Goal: Task Accomplishment & Management: Complete application form

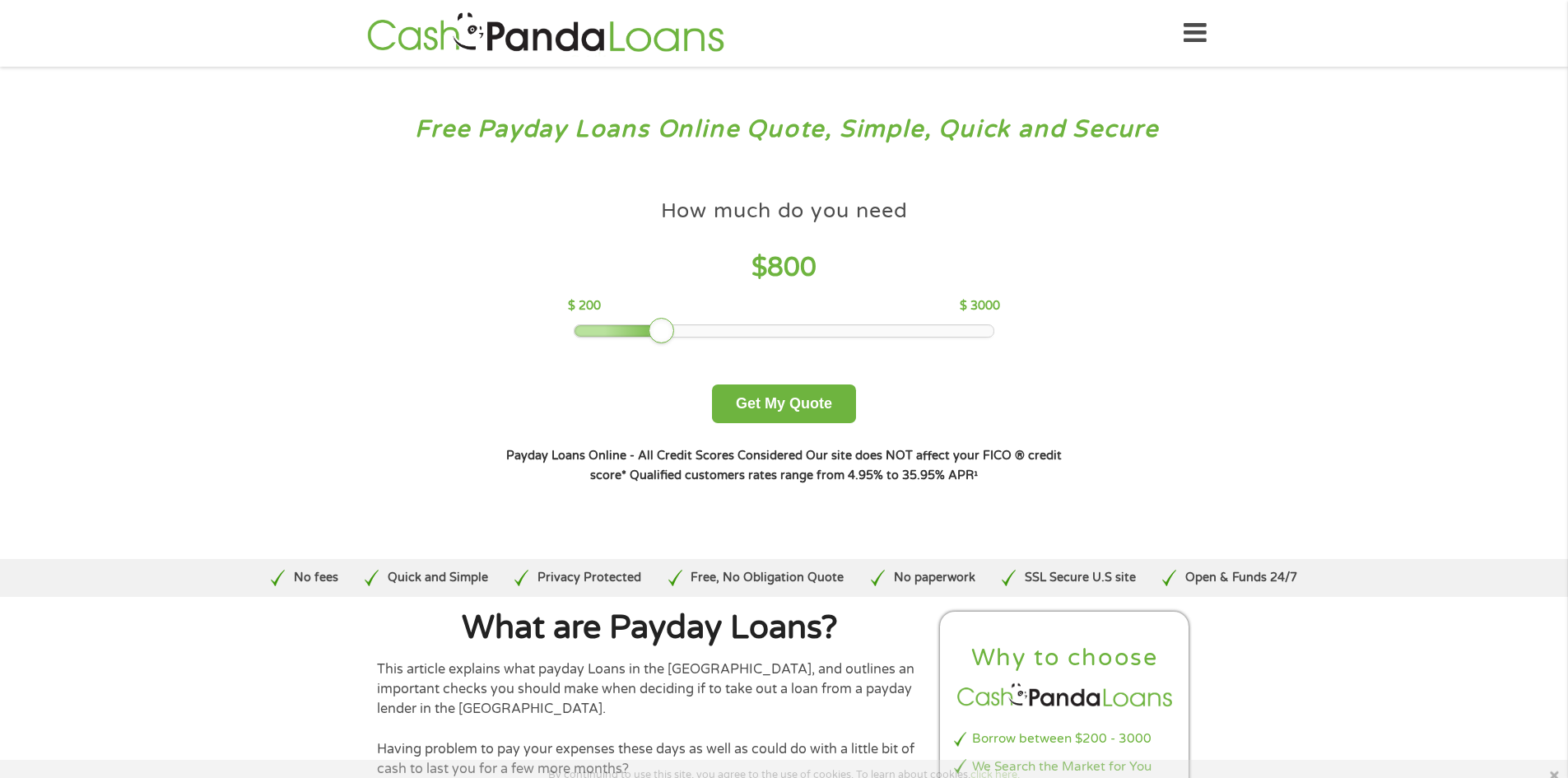
drag, startPoint x: 671, startPoint y: 330, endPoint x: 596, endPoint y: 336, distance: 75.2
click at [596, 336] on div at bounding box center [619, 330] width 89 height 11
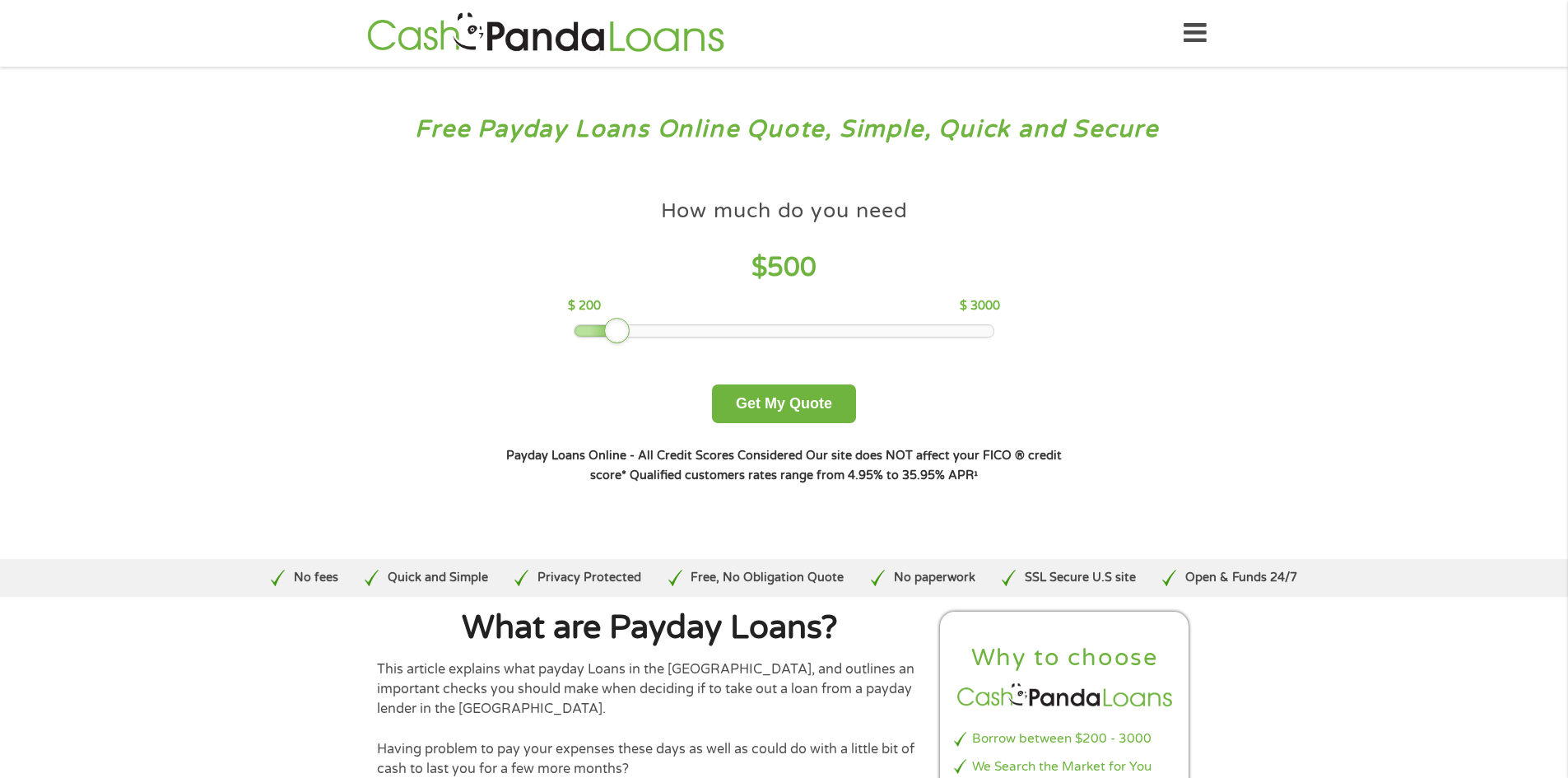
drag, startPoint x: 655, startPoint y: 329, endPoint x: 608, endPoint y: 336, distance: 47.5
click at [608, 336] on div at bounding box center [617, 330] width 27 height 27
click at [768, 399] on button "Get My Quote" at bounding box center [784, 404] width 144 height 39
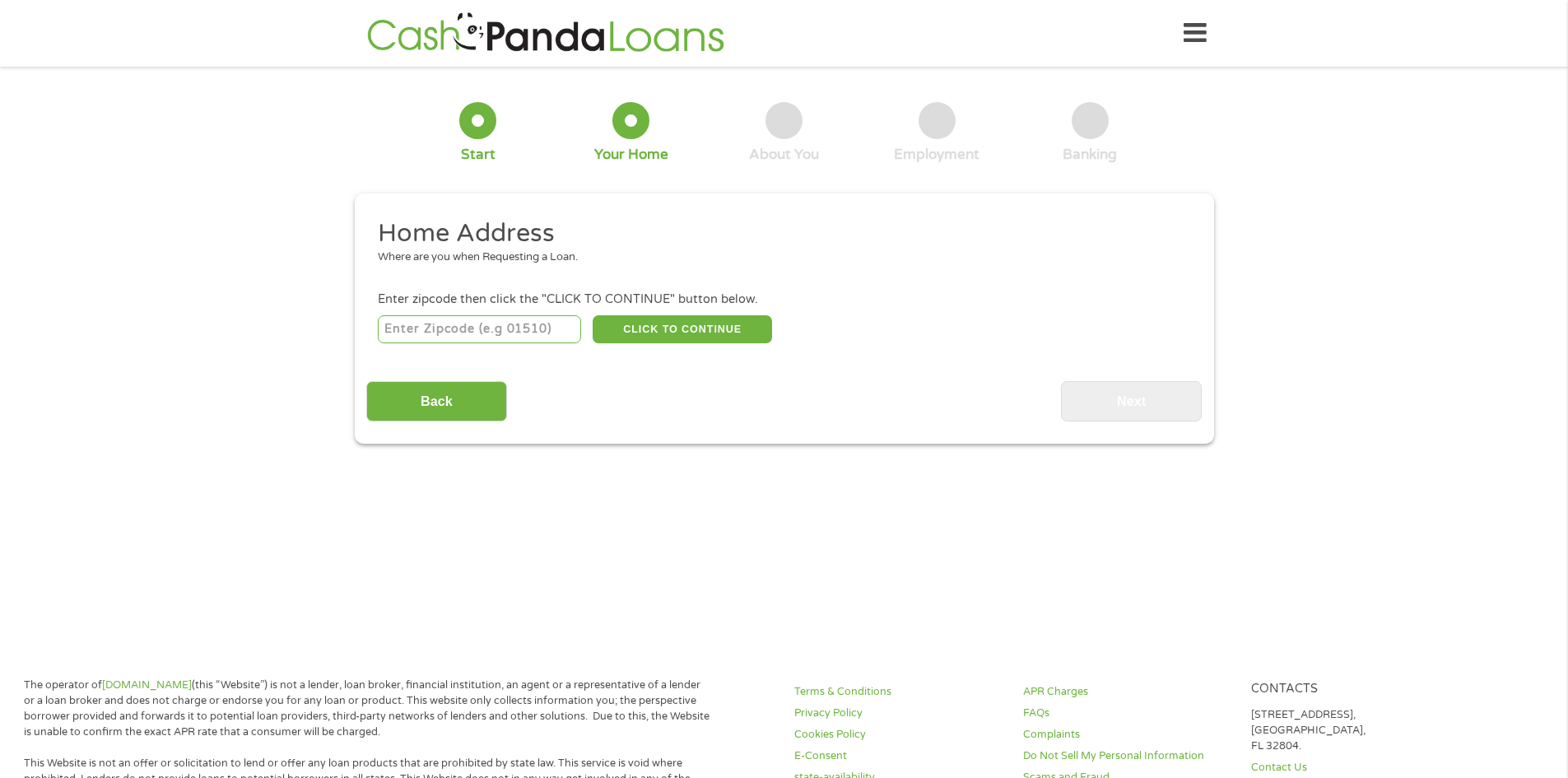
click at [480, 329] on input "number" at bounding box center [480, 329] width 203 height 28
type input "19966"
click at [649, 329] on button "CLICK TO CONTINUE" at bounding box center [682, 329] width 180 height 28
type input "19966"
type input "Millsboro"
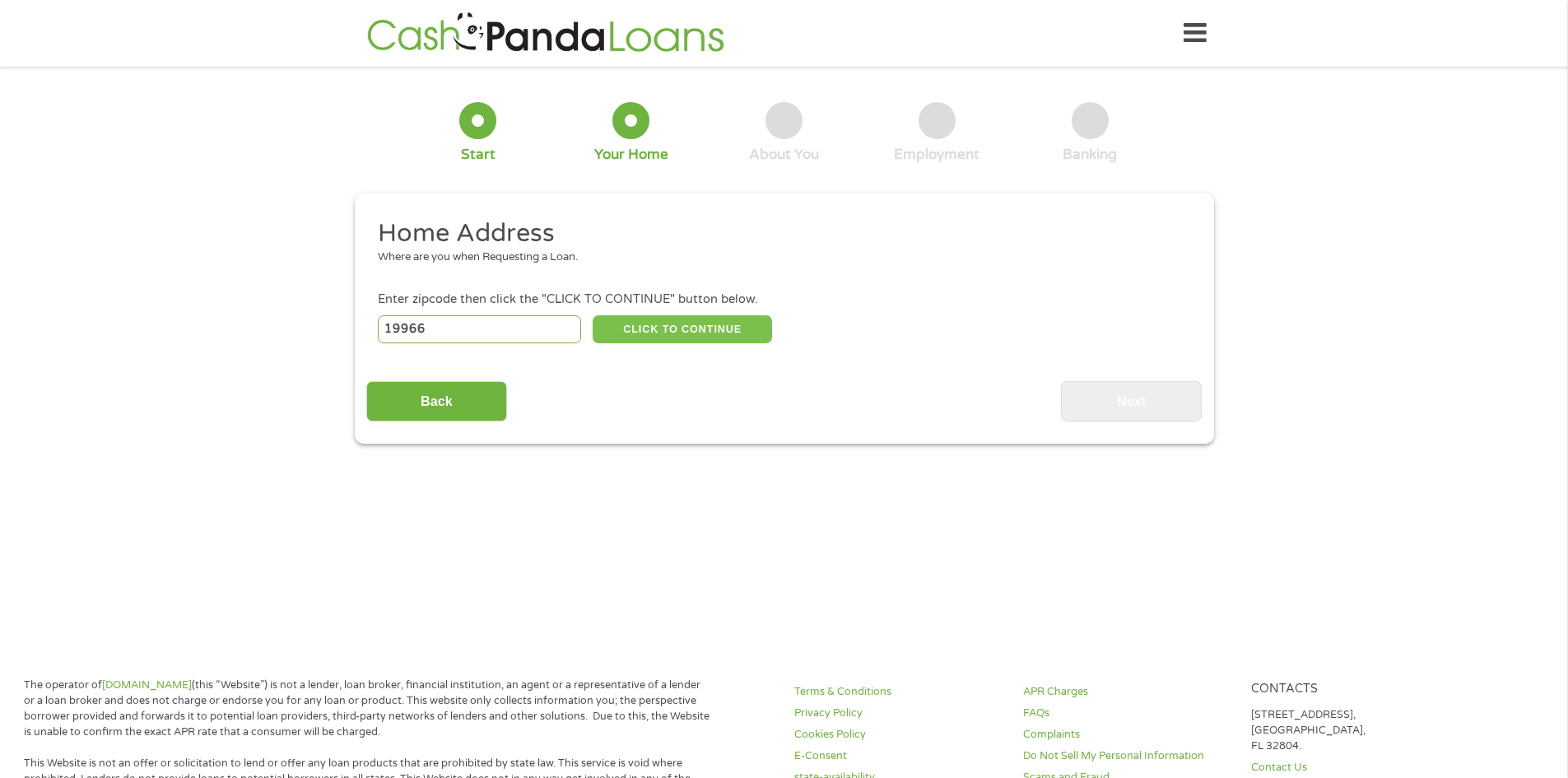
select select "[US_STATE]"
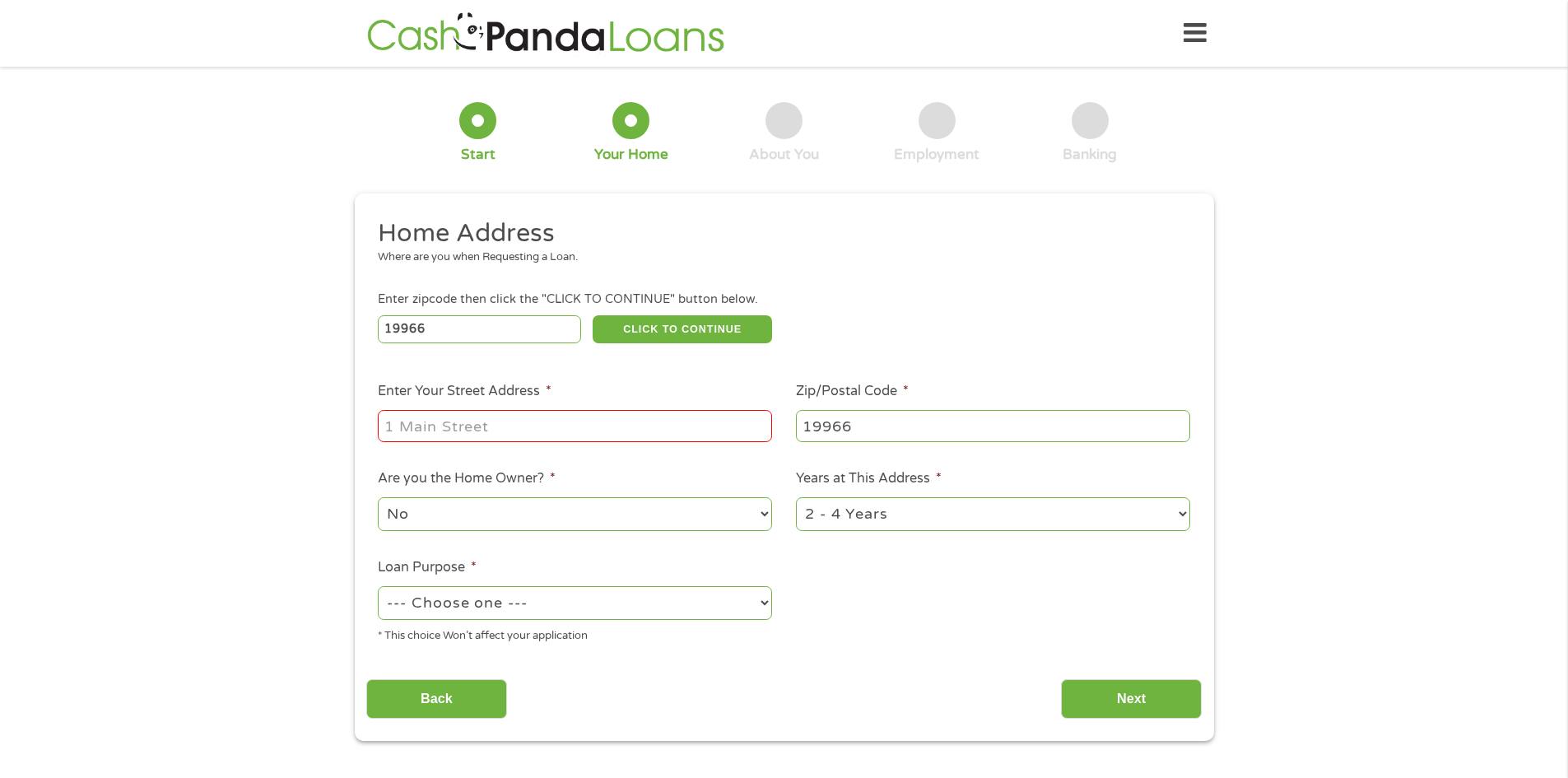
click at [505, 417] on input "Enter Your Street Address *" at bounding box center [575, 425] width 394 height 31
type input "26219 School Lane"
click at [571, 512] on select "No Yes" at bounding box center [575, 514] width 394 height 34
select select "yes"
click at [378, 497] on select "No Yes" at bounding box center [575, 514] width 394 height 34
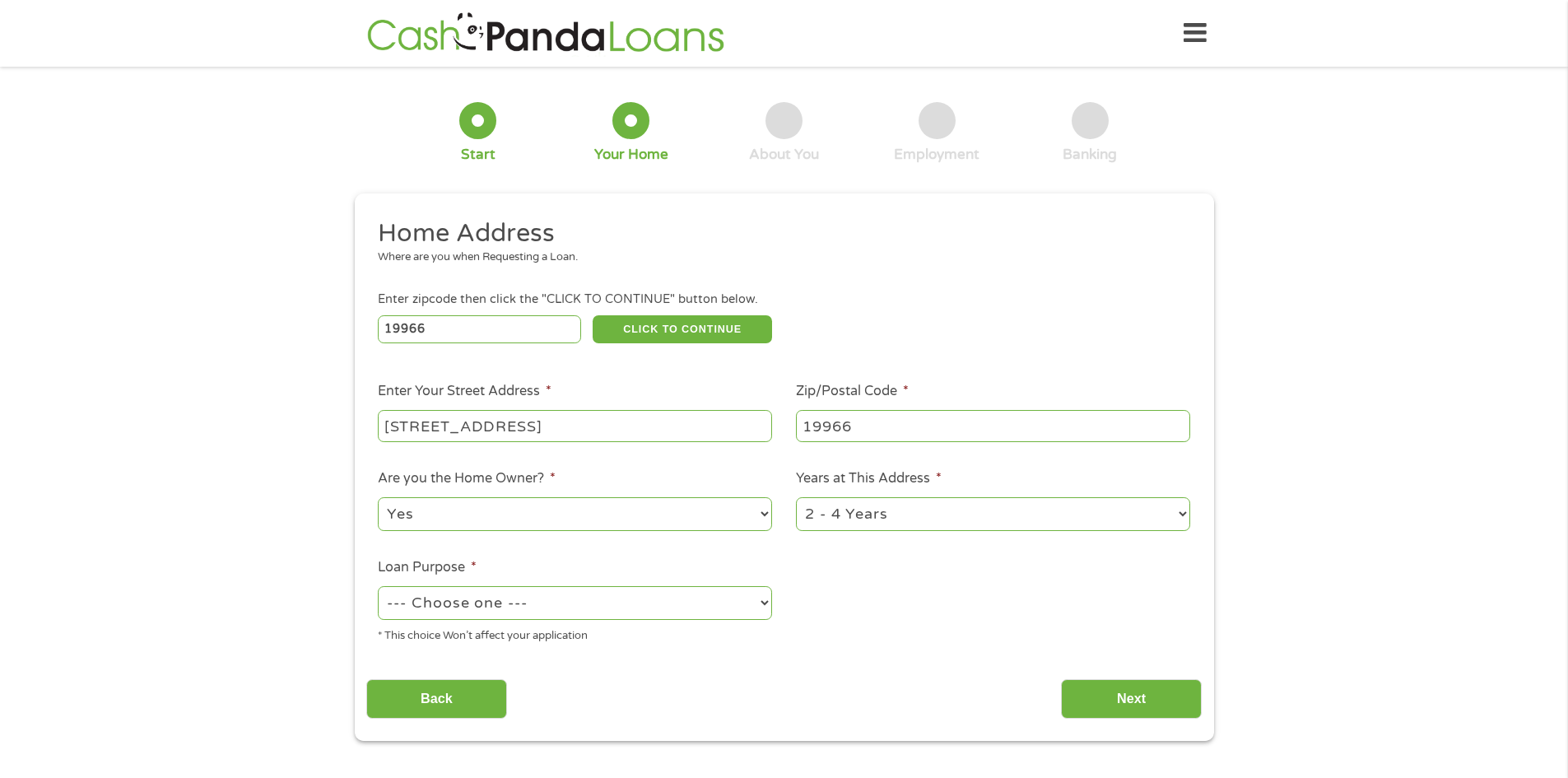
click at [882, 524] on select "1 Year or less 1 - 2 Years 2 - 4 Years Over 4 Years" at bounding box center [992, 514] width 394 height 34
select select "60months"
click at [796, 497] on select "1 Year or less 1 - 2 Years 2 - 4 Years Over 4 Years" at bounding box center [992, 514] width 394 height 34
click at [627, 599] on select "--- Choose one --- Pay Bills Debt Consolidation Home Improvement Major Purchase…" at bounding box center [575, 603] width 394 height 34
select select "debtconsolidation"
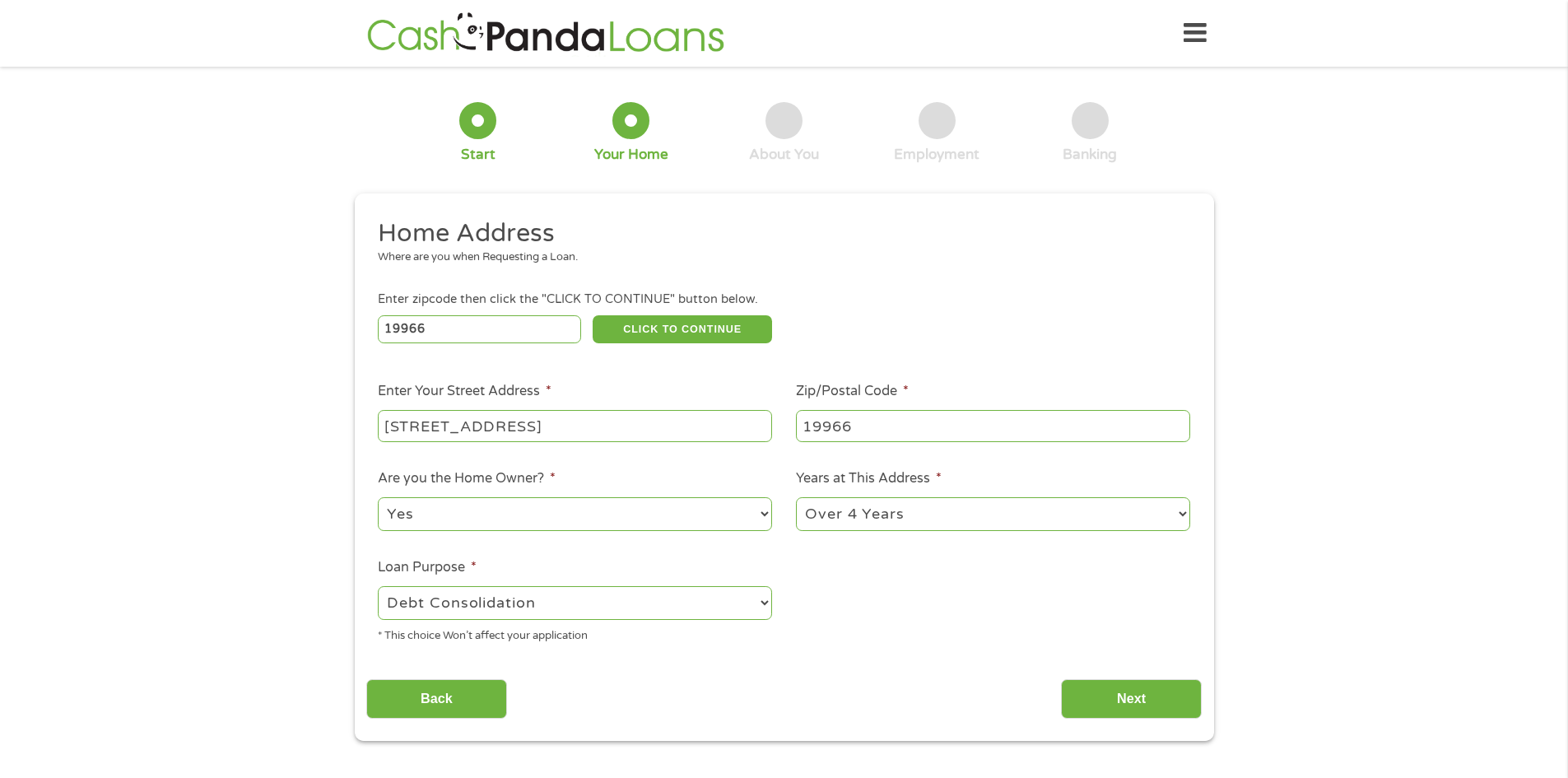
click at [378, 586] on select "--- Choose one --- Pay Bills Debt Consolidation Home Improvement Major Purchase…" at bounding box center [575, 603] width 394 height 34
click at [1150, 705] on input "Next" at bounding box center [1131, 700] width 141 height 41
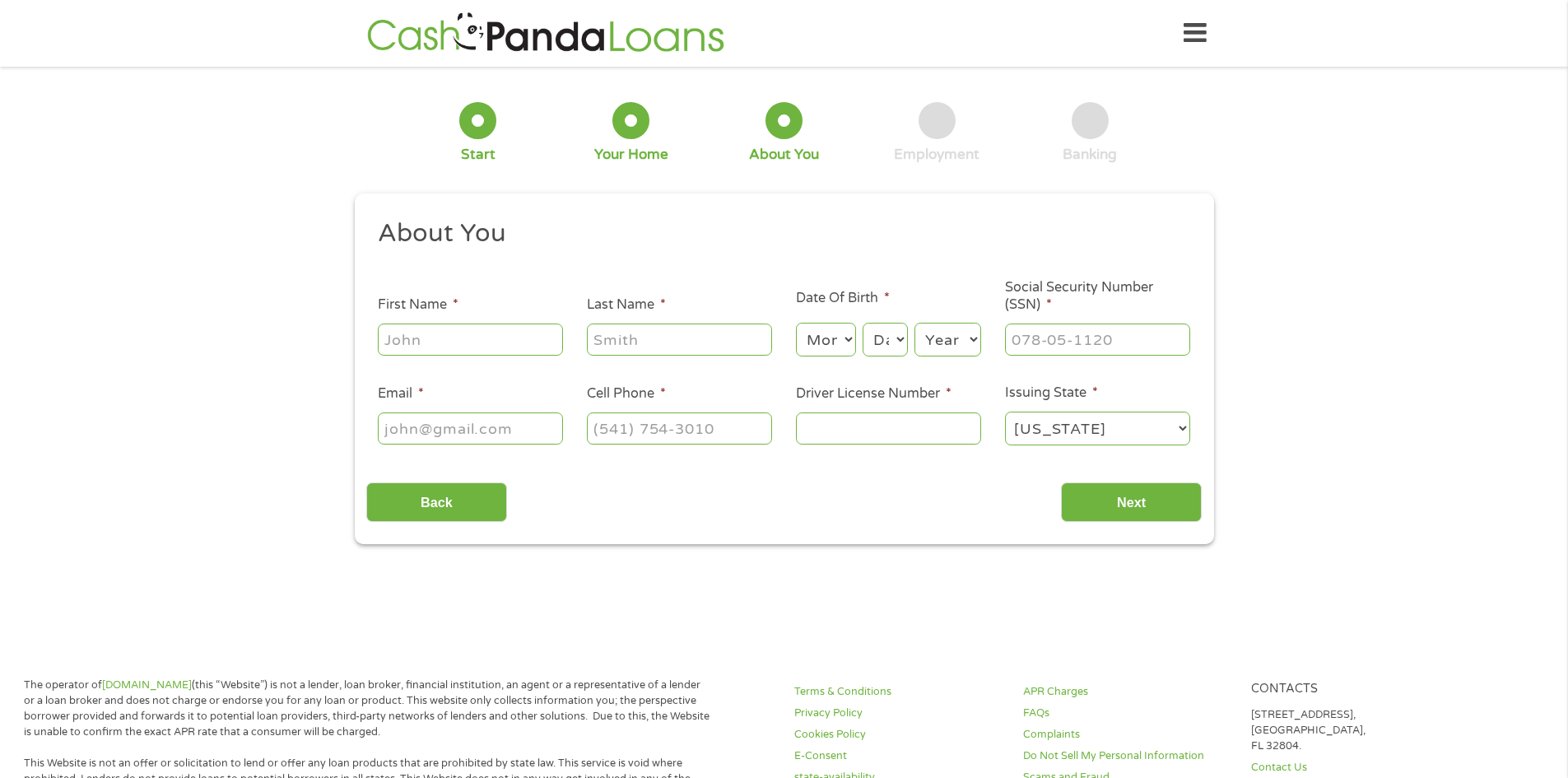
click at [422, 357] on div at bounding box center [470, 340] width 185 height 38
click at [431, 339] on input "First Name *" at bounding box center [470, 340] width 185 height 31
type input "Brian"
type input "Hubbs"
type input "brianhubbs79@gmail.com"
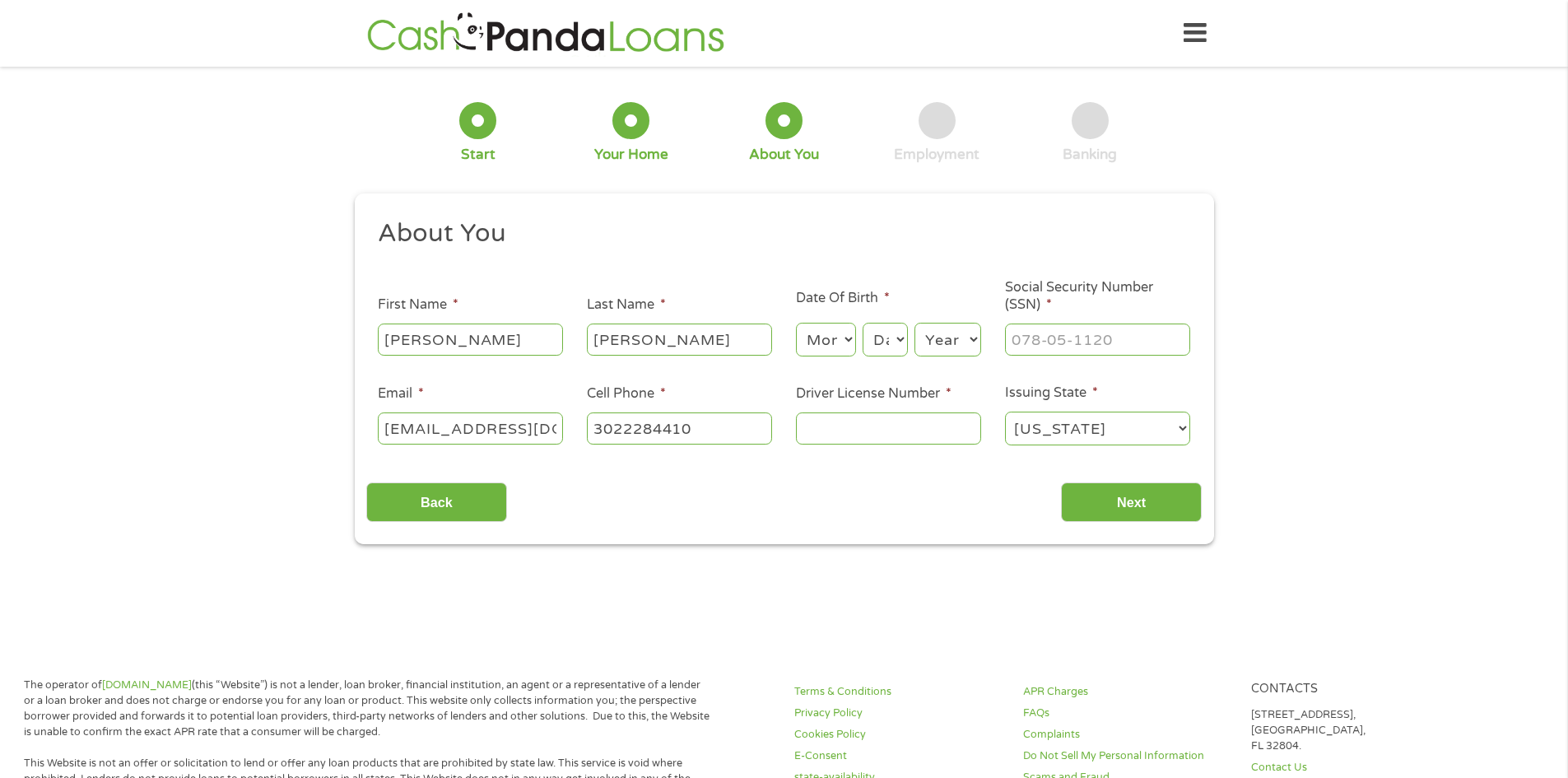
type input "(302) 228-4410"
drag, startPoint x: 786, startPoint y: 345, endPoint x: 833, endPoint y: 347, distance: 47.0
click at [815, 346] on li "Date Of Birth * Month Month 1 2 3 4 5 6 7 8 9 10 11 12 Day Day 1 2 3 4 5 6 7 8 …" at bounding box center [888, 323] width 209 height 71
click at [833, 347] on select "Month 1 2 3 4 5 6 7 8 9 10 11 12" at bounding box center [826, 340] width 60 height 34
select select "11"
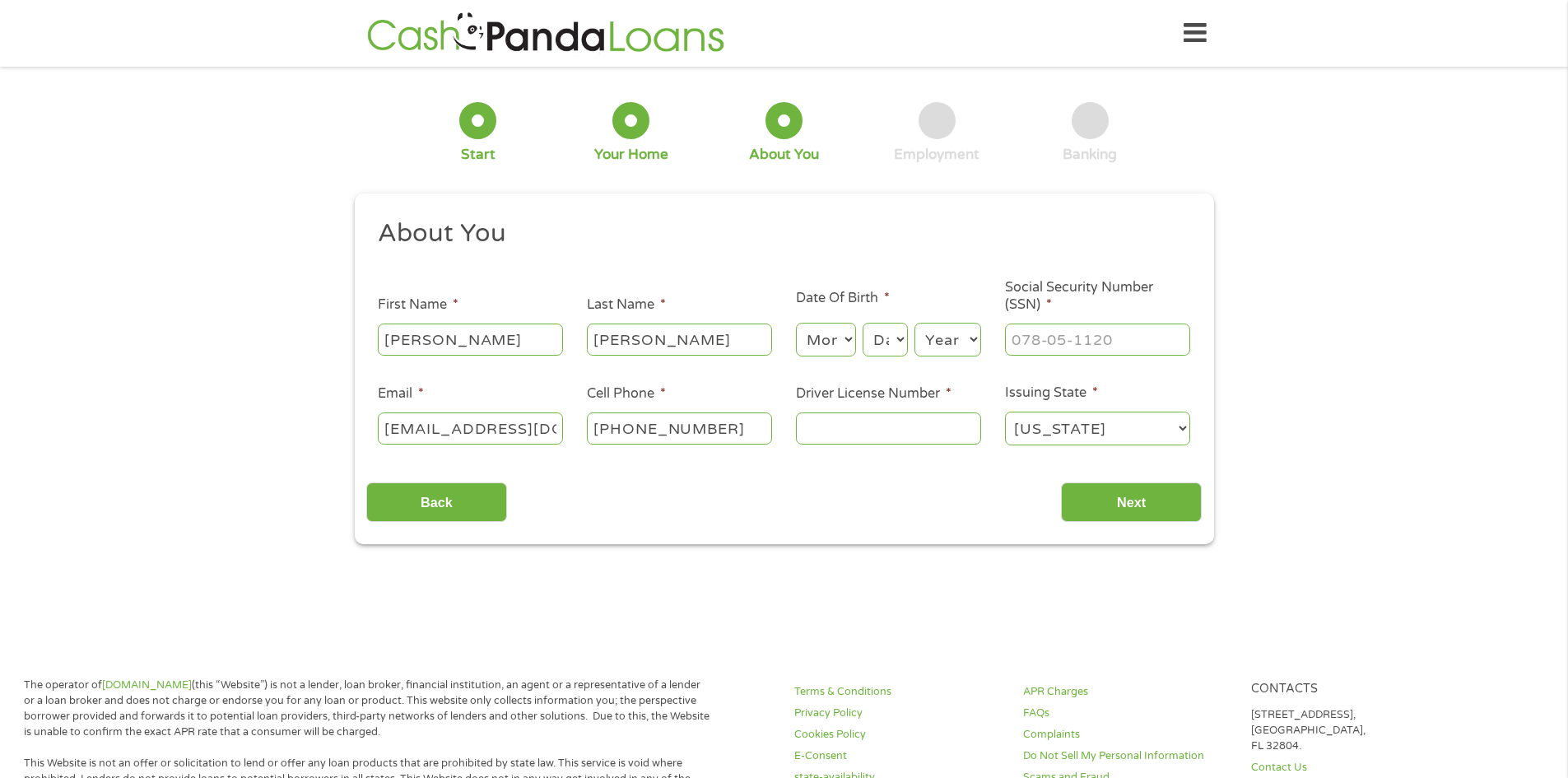
click at [796, 323] on select "Month 1 2 3 4 5 6 7 8 9 10 11 12" at bounding box center [826, 340] width 60 height 34
click at [881, 348] on select "Day 1 2 3 4 5 6 7 8 9 10 11 12 13 14 15 16 17 18 19 20 21 22 23 24 25 26 27 28 …" at bounding box center [885, 340] width 44 height 34
select select "17"
click at [862, 323] on select "Day 1 2 3 4 5 6 7 8 9 10 11 12 13 14 15 16 17 18 19 20 21 22 23 24 25 26 27 28 …" at bounding box center [885, 340] width 44 height 34
click at [941, 332] on select "Year 2007 2006 2005 2004 2003 2002 2001 2000 1999 1998 1997 1996 1995 1994 1993…" at bounding box center [947, 340] width 66 height 34
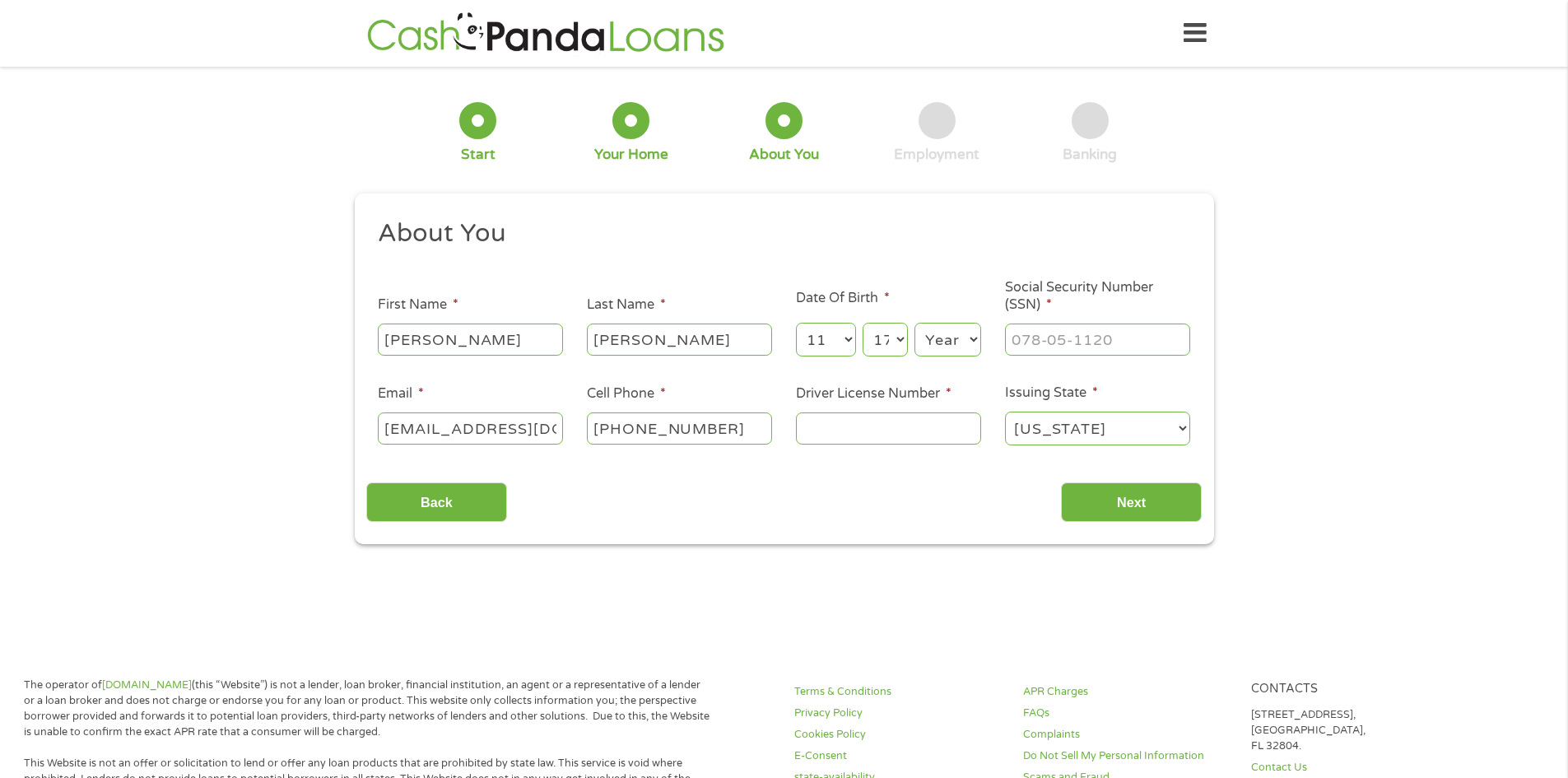
select select "1979"
click at [914, 323] on select "Year 2007 2006 2005 2004 2003 2002 2001 2000 1999 1998 1997 1996 1995 1994 1993…" at bounding box center [947, 340] width 66 height 34
click at [1038, 349] on input "___-__-____" at bounding box center [1098, 340] width 185 height 31
type input "222-72-4149"
type input "1178752"
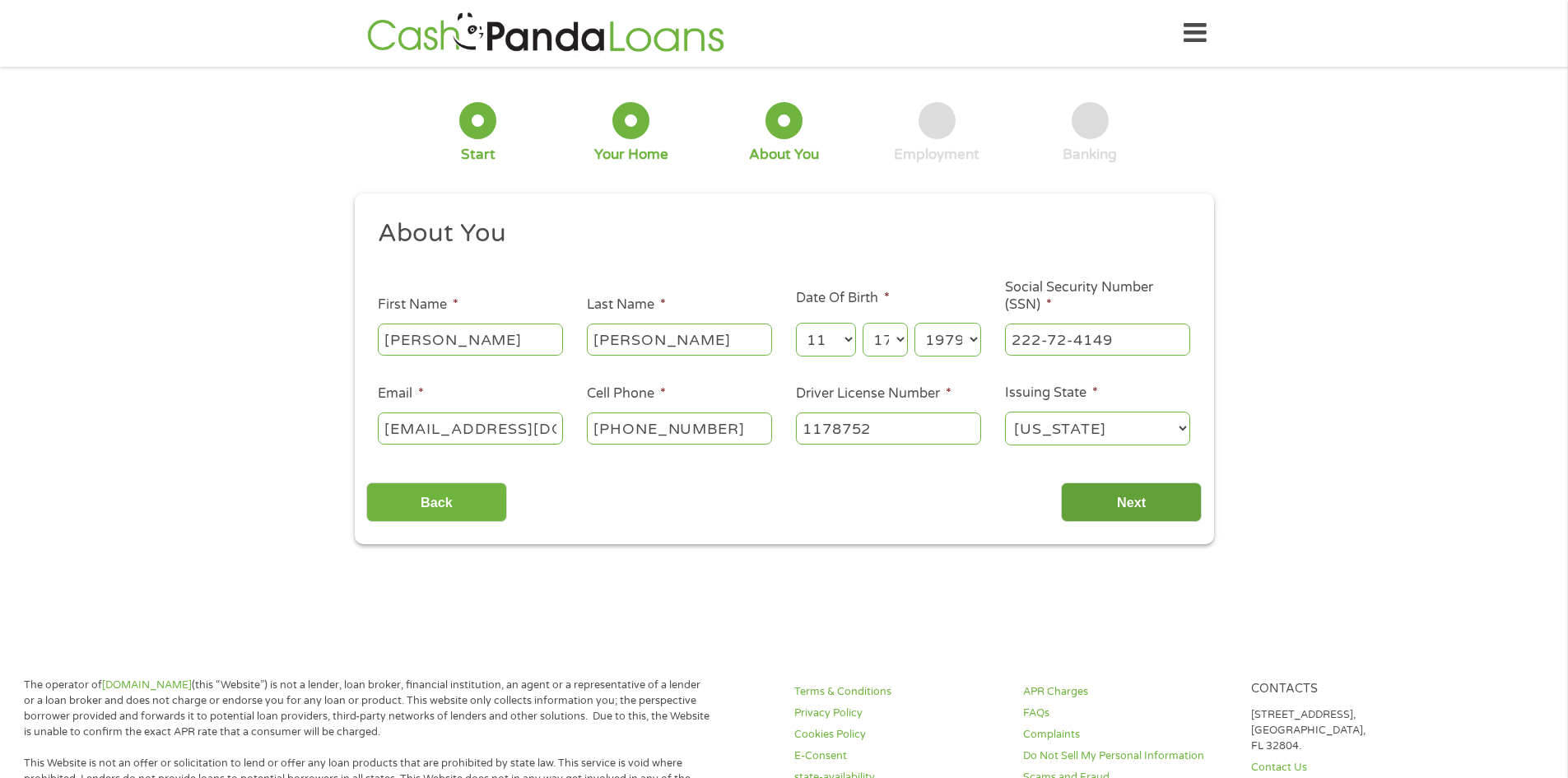
click at [1179, 504] on input "Next" at bounding box center [1131, 503] width 141 height 41
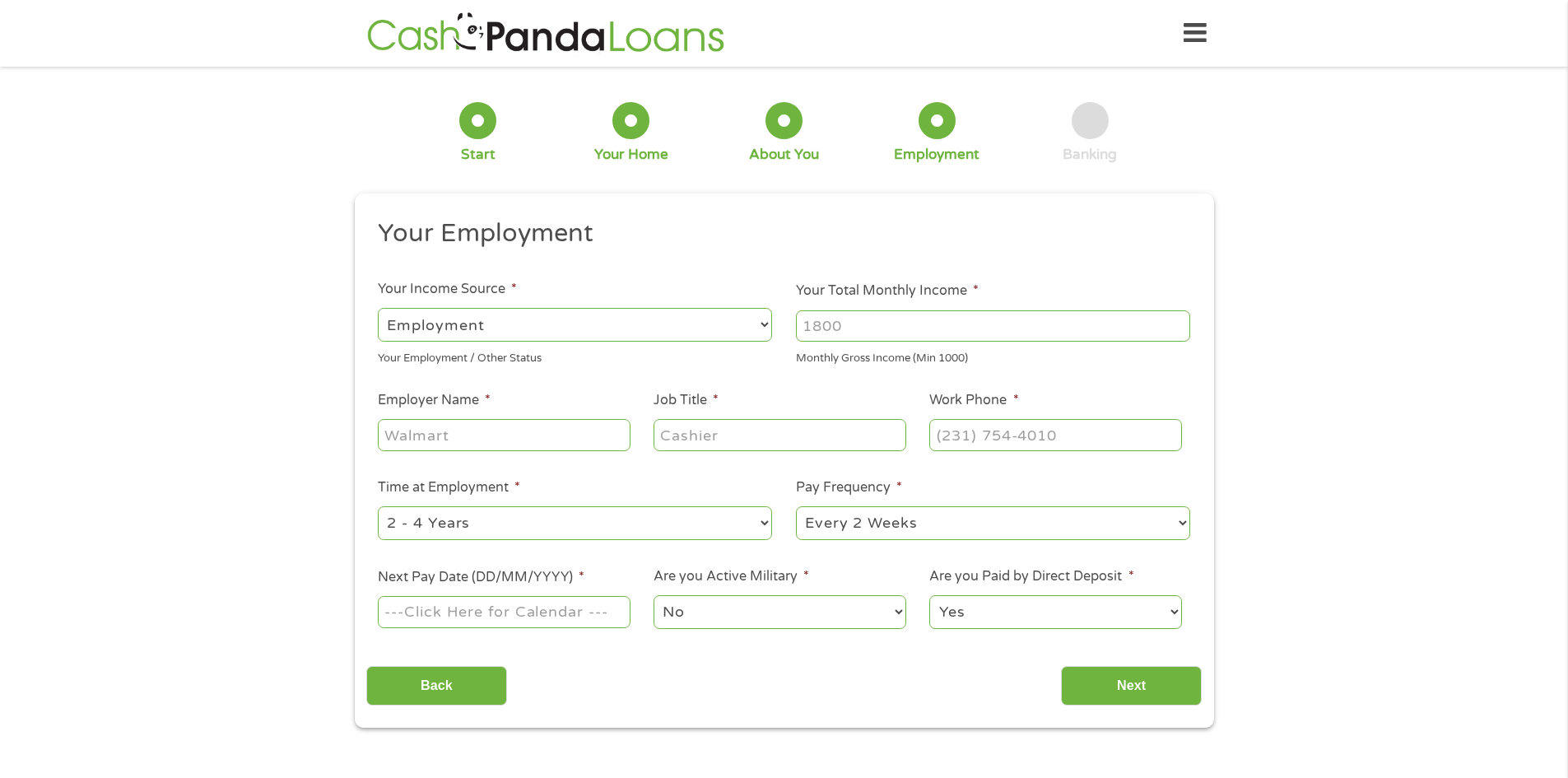
drag, startPoint x: 905, startPoint y: 322, endPoint x: 660, endPoint y: 319, distance: 245.0
click at [660, 319] on ul "Your Employment Your Income Source * --- Choose one --- Employment Self Employe…" at bounding box center [784, 431] width 836 height 426
type input "6800"
type input "10000"
type input "State of Delaware"
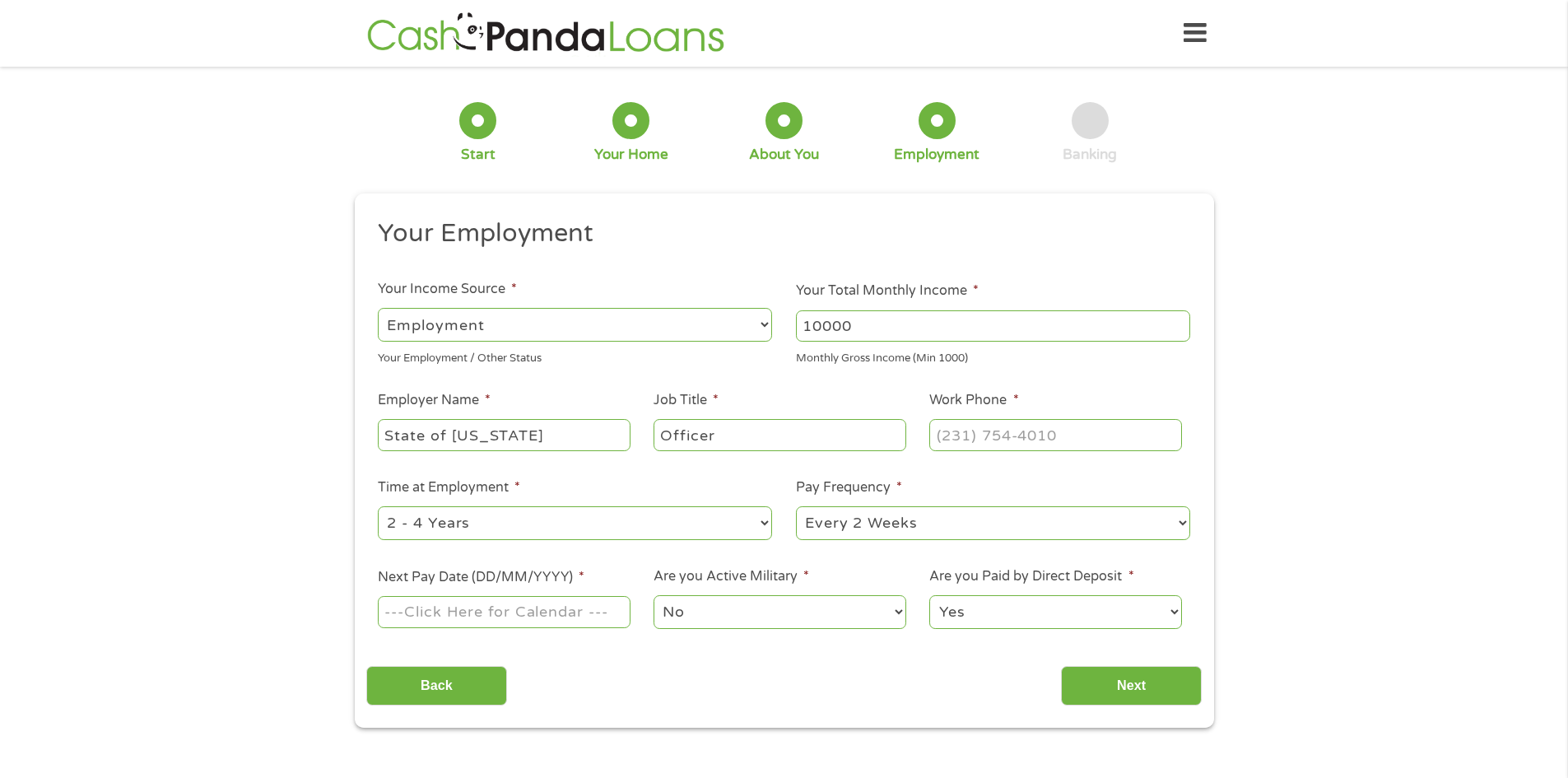
type input "Officer"
type input "(302) 854-2900"
select select "60months"
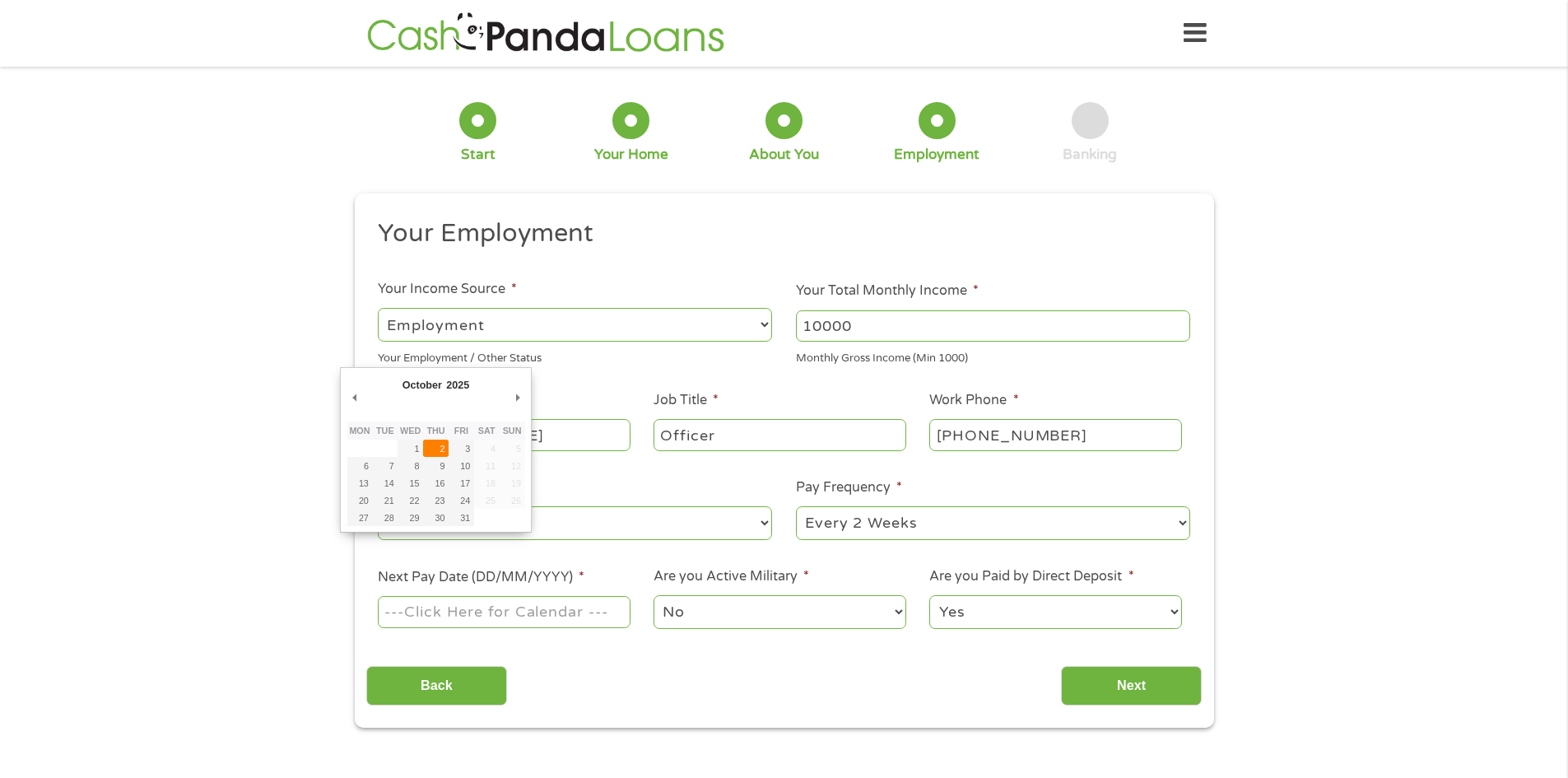
type input "02/10/2025"
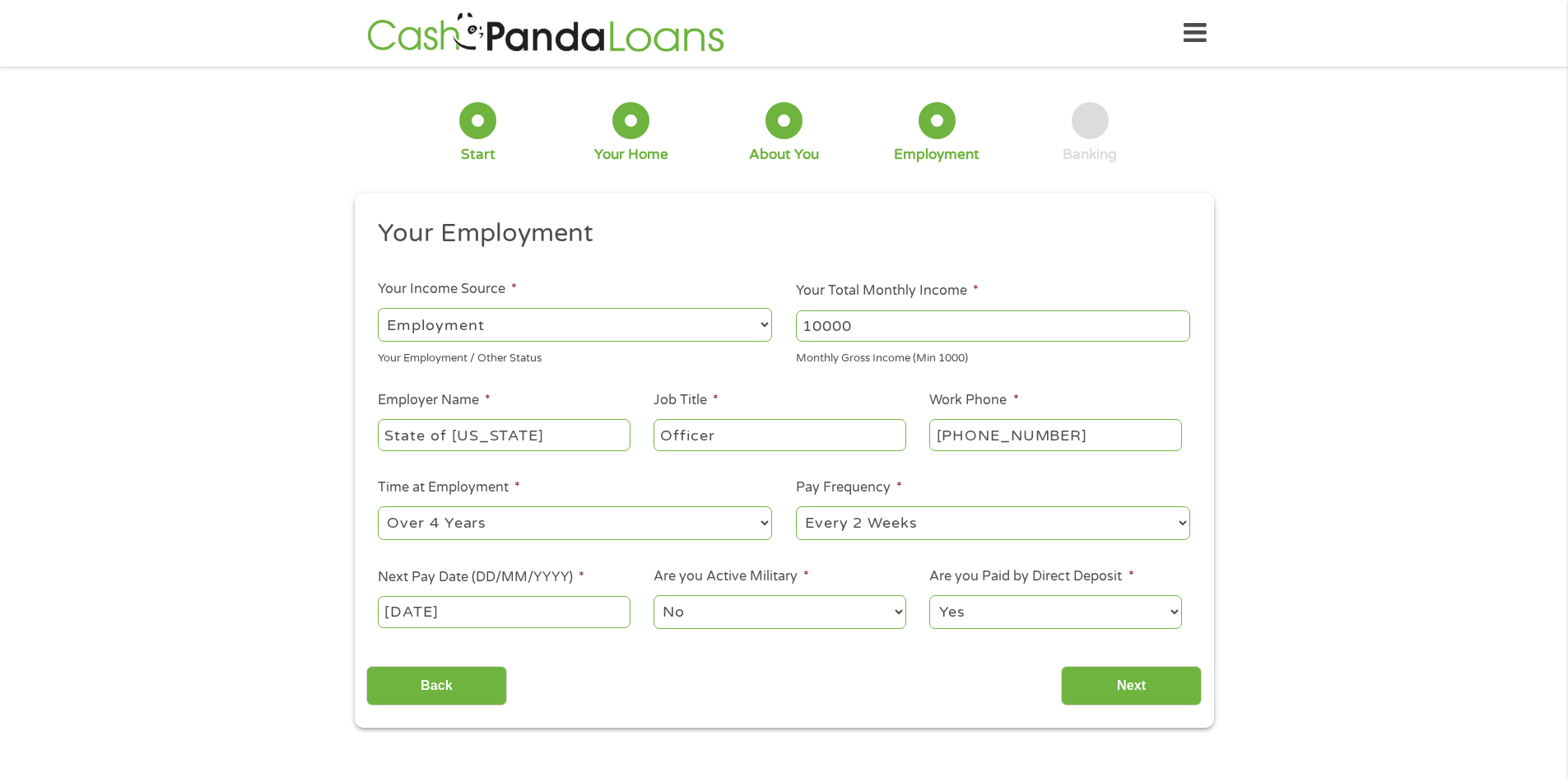
click at [1104, 664] on div "Back Next" at bounding box center [784, 680] width 836 height 52
click at [1109, 683] on input "Next" at bounding box center [1131, 687] width 141 height 41
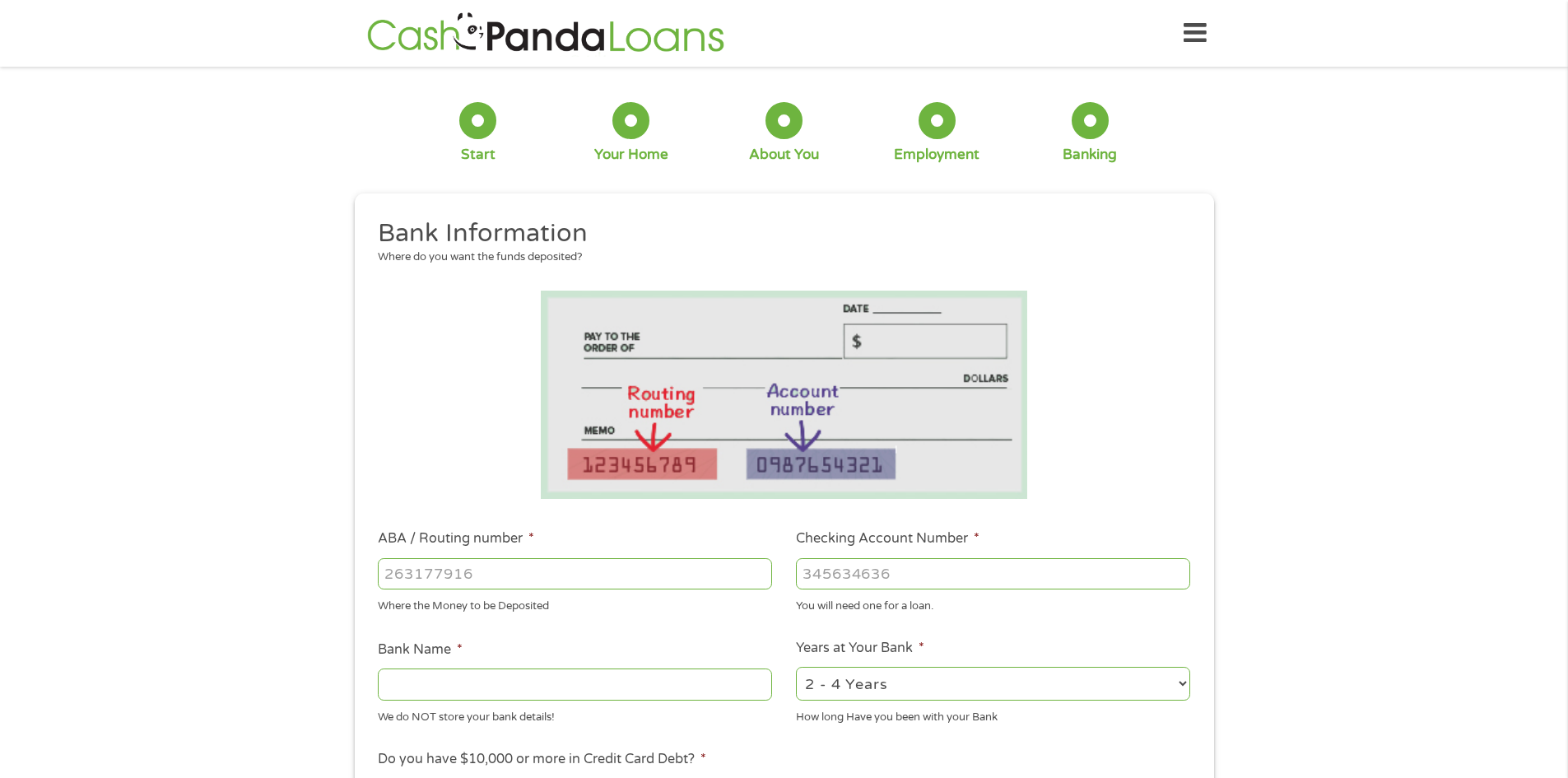
click at [532, 564] on input "ABA / Routing number *" at bounding box center [575, 574] width 394 height 31
type input "231176884"
type input "SUSSEX COUNTY FCU"
type input "231176884"
type input "2"
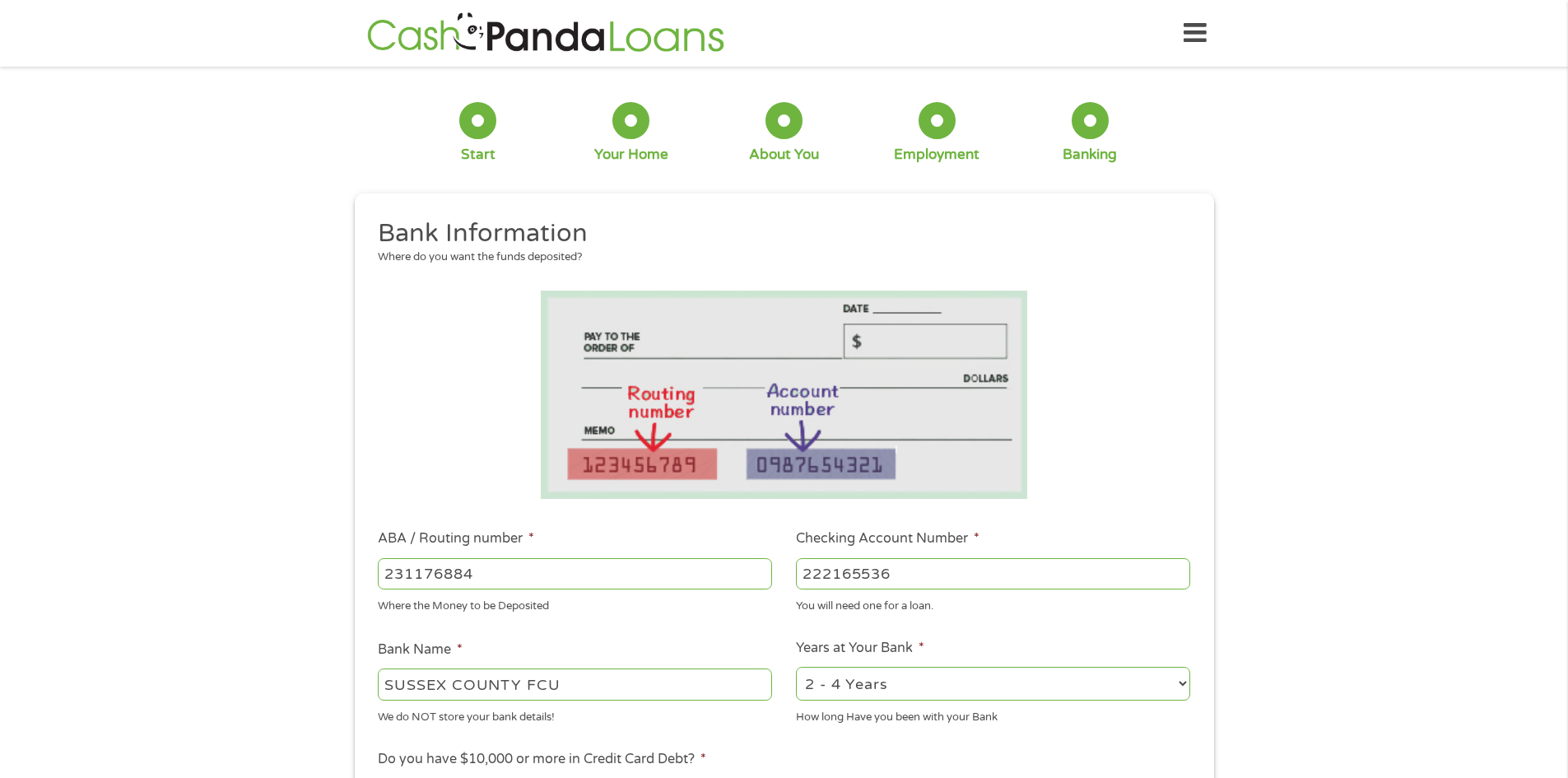
type input "222165536"
click at [861, 685] on select "2 - 4 Years 6 - 12 Months 1 - 2 Years Over 4 Years" at bounding box center [992, 684] width 394 height 34
select select "60months"
click at [796, 667] on select "2 - 4 Years 6 - 12 Months 1 - 2 Years Over 4 Years" at bounding box center [992, 684] width 394 height 34
click at [790, 646] on li "Years at Your Bank * 2 - 4 Years 6 - 12 Months 1 - 2 Years Over 4 Years How lon…" at bounding box center [992, 682] width 418 height 88
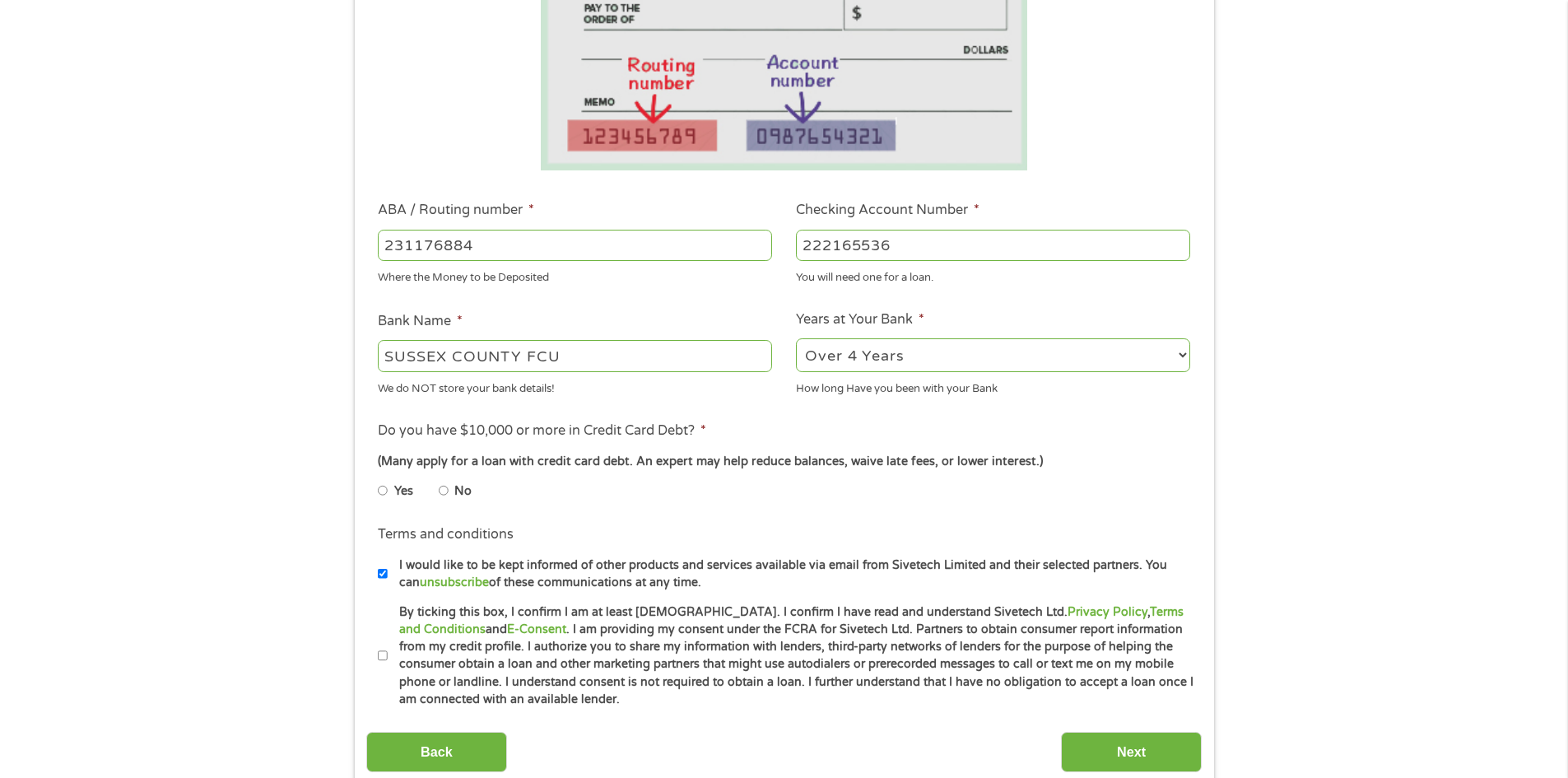
scroll to position [329, 0]
click at [457, 484] on label "No" at bounding box center [463, 491] width 18 height 18
click at [448, 484] on input "No" at bounding box center [444, 490] width 10 height 27
radio input "true"
click at [391, 652] on label "By ticking this box, I confirm I am at least 18 years old. I confirm I have rea…" at bounding box center [790, 655] width 807 height 105
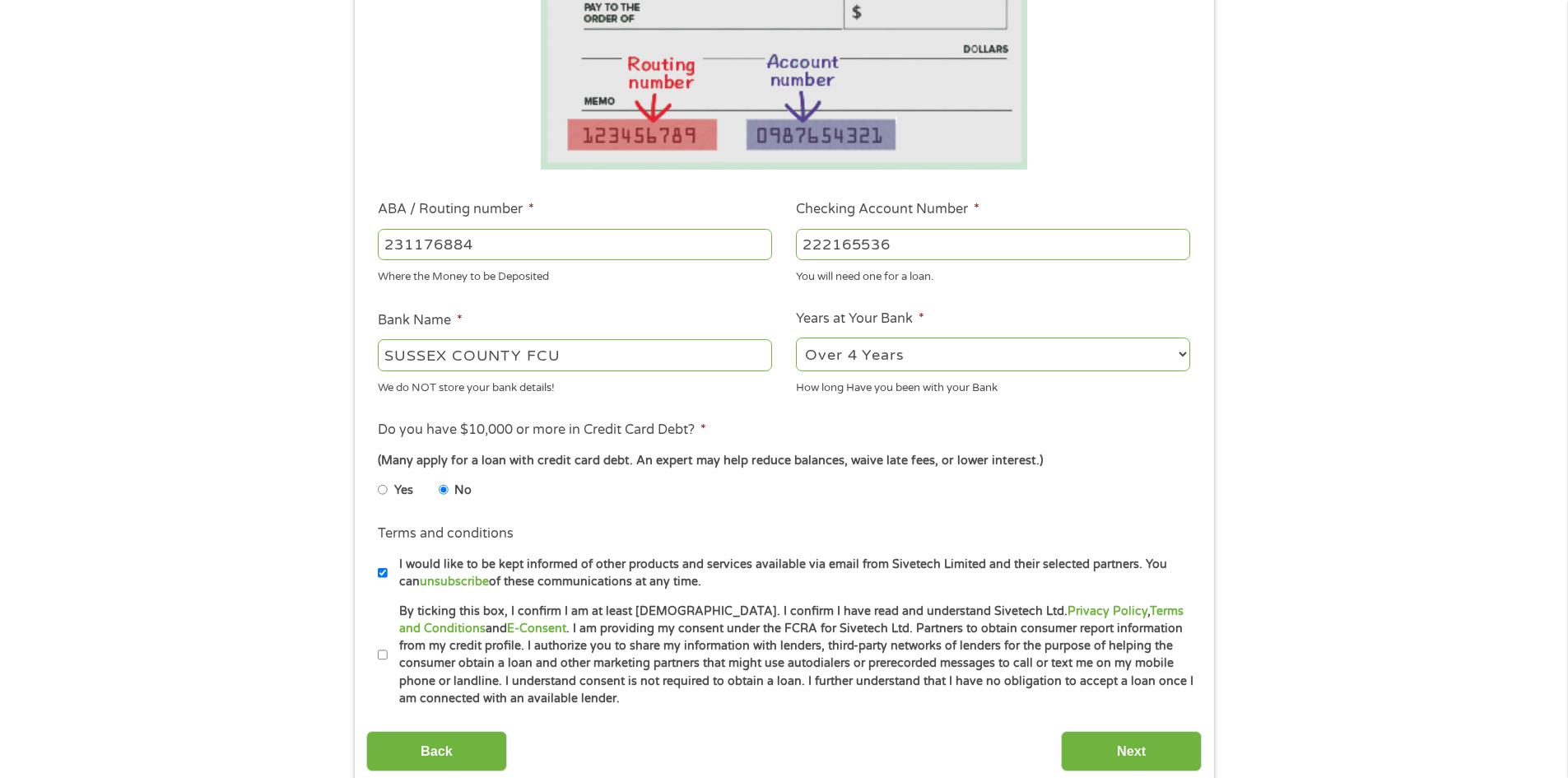
click at [387, 652] on input "By ticking this box, I confirm I am at least 18 years old. I confirm I have rea…" at bounding box center [383, 655] width 10 height 27
checkbox input "true"
click at [1118, 744] on input "Next" at bounding box center [1131, 751] width 141 height 41
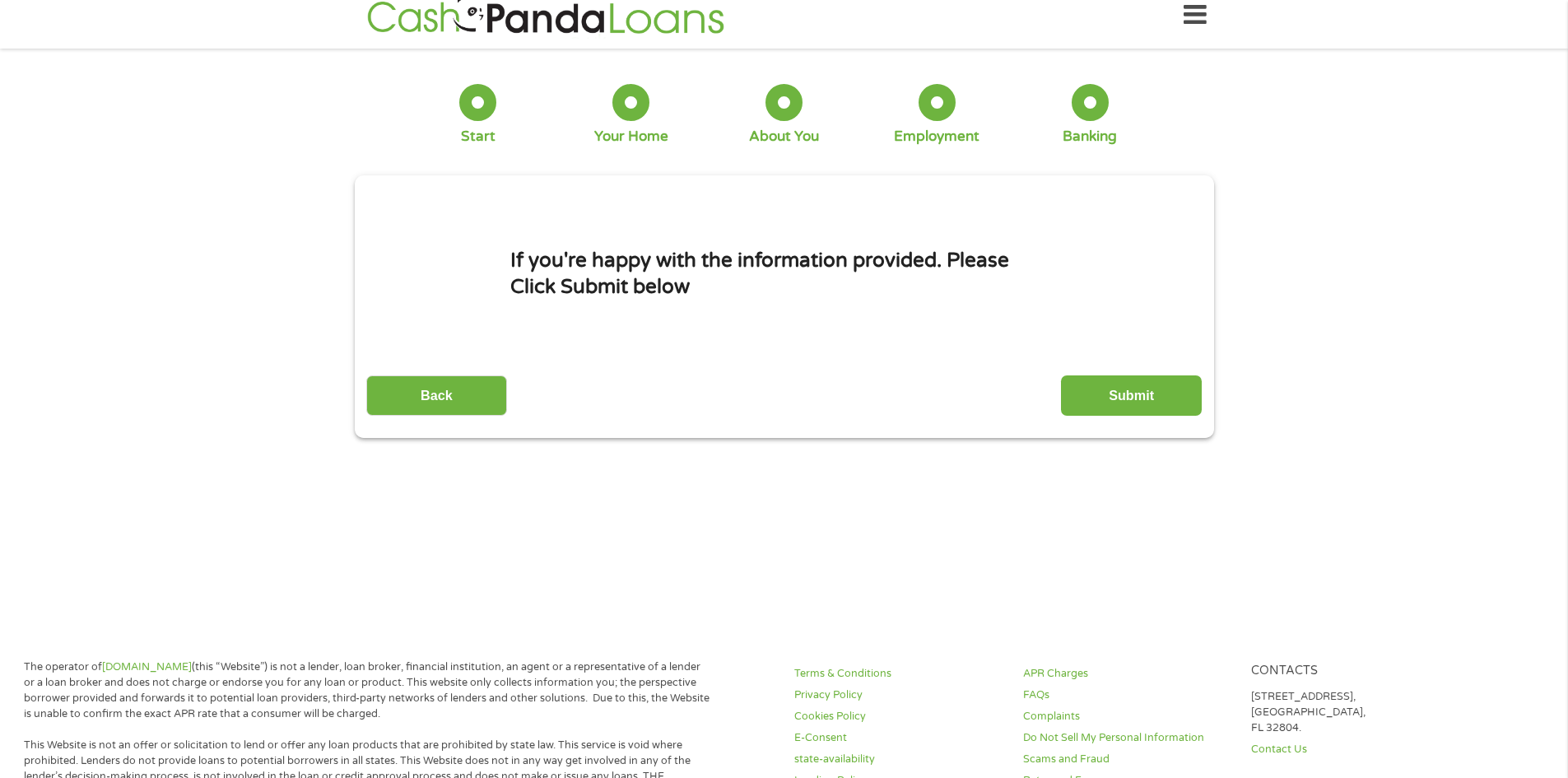
scroll to position [0, 0]
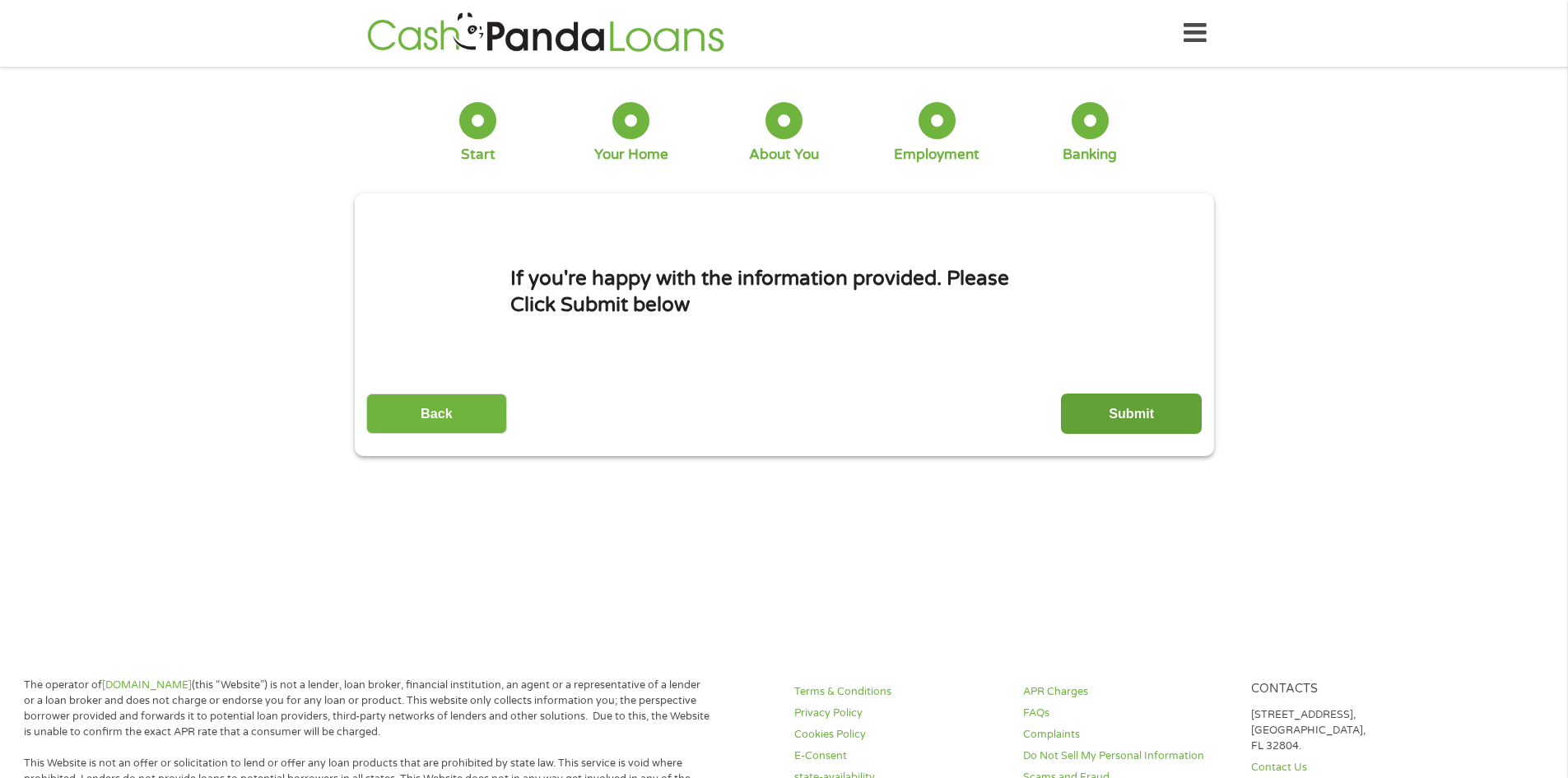
click at [1105, 421] on input "Submit" at bounding box center [1131, 414] width 141 height 41
